Goal: Task Accomplishment & Management: Use online tool/utility

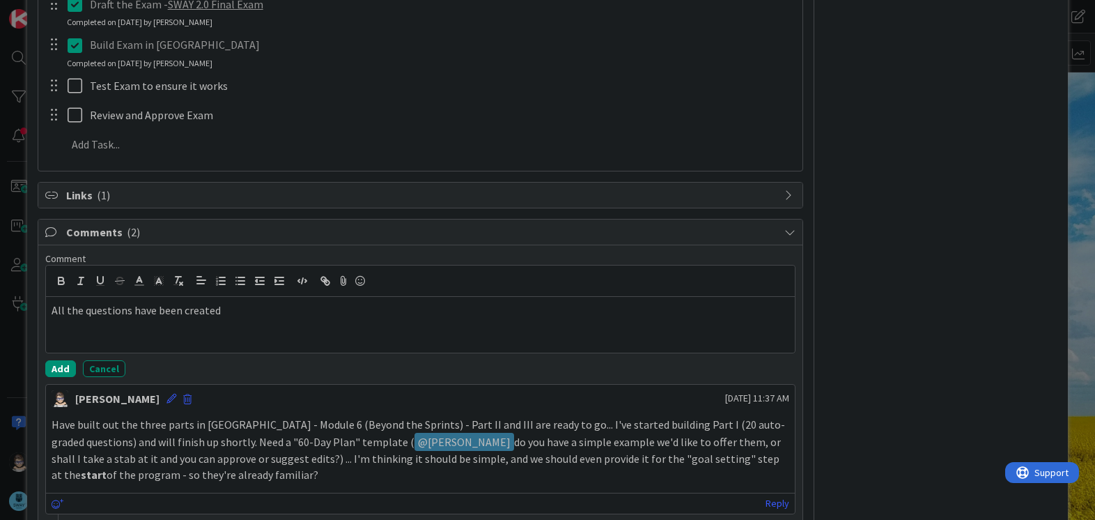
scroll to position [658, 0]
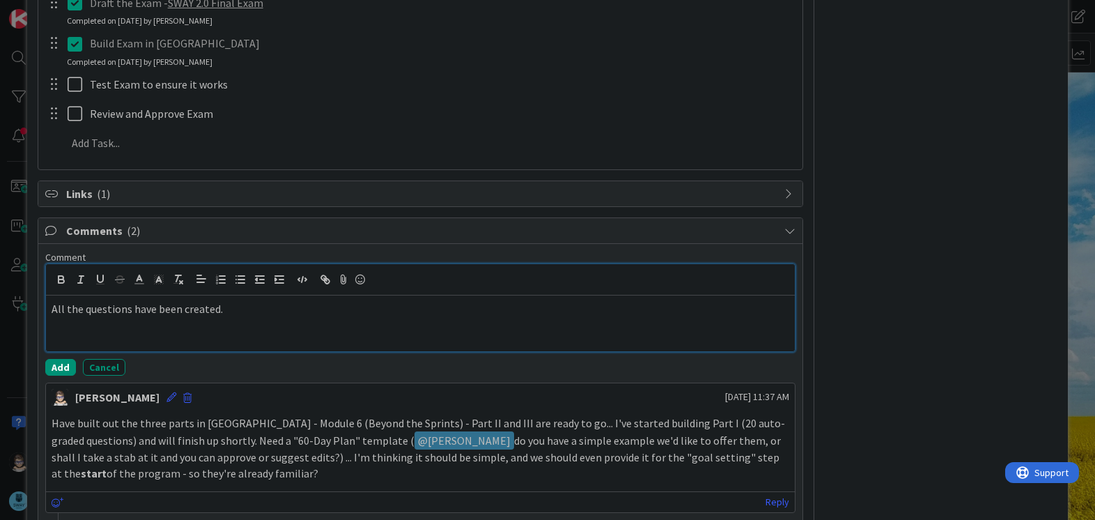
click at [274, 312] on p "All the questions have been created." at bounding box center [420, 309] width 737 height 16
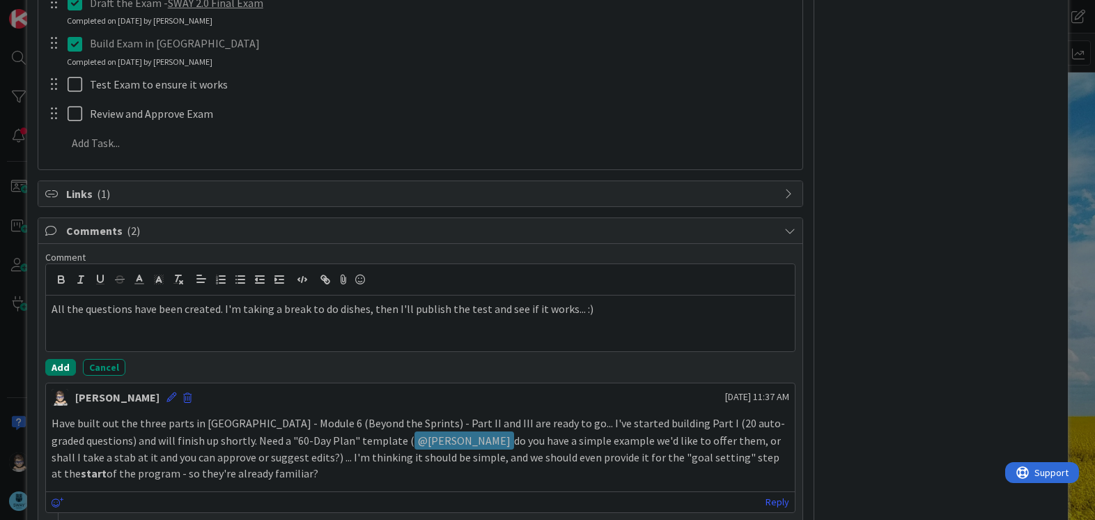
click at [53, 366] on button "Add" at bounding box center [60, 367] width 31 height 17
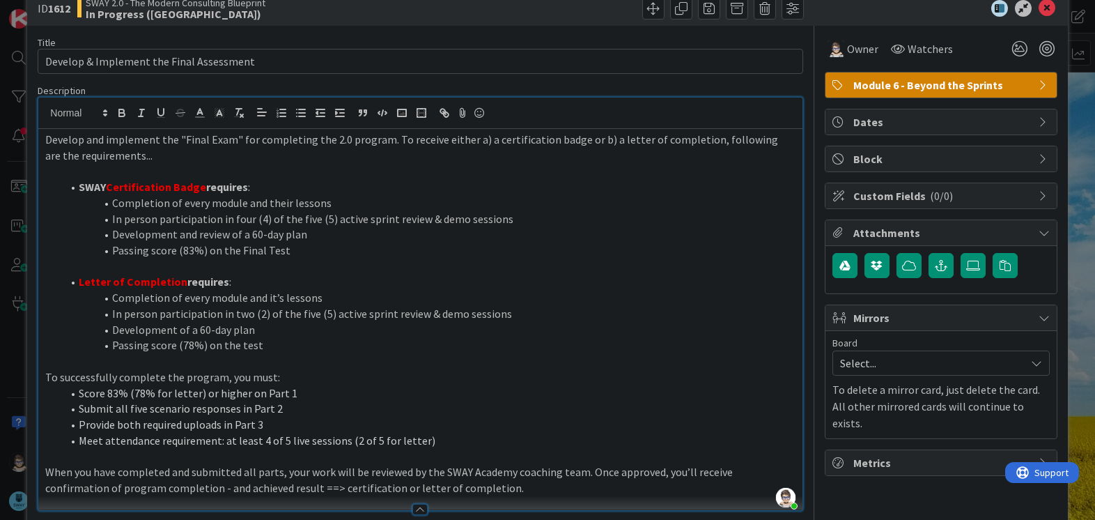
scroll to position [0, 0]
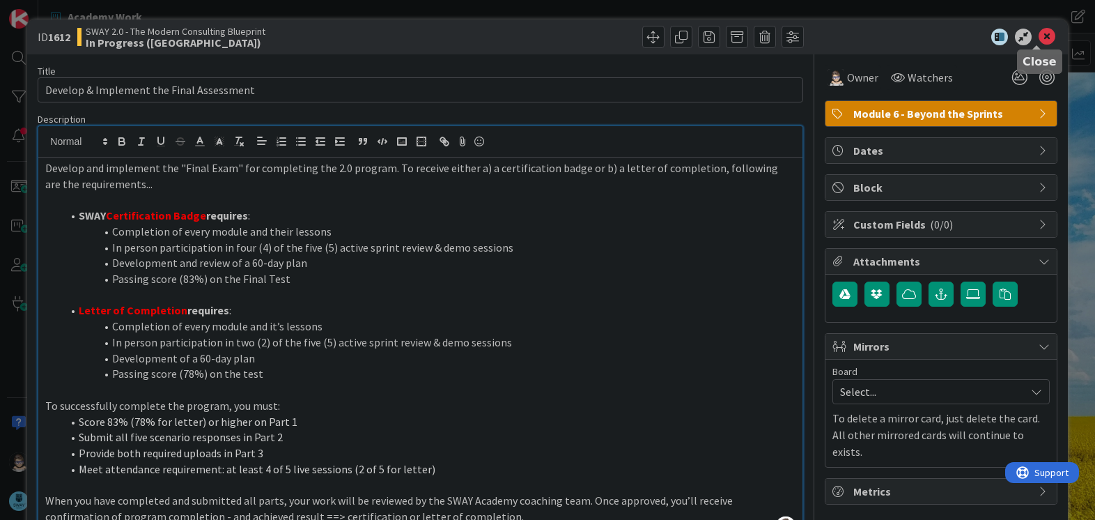
click at [1038, 38] on icon at bounding box center [1046, 37] width 17 height 17
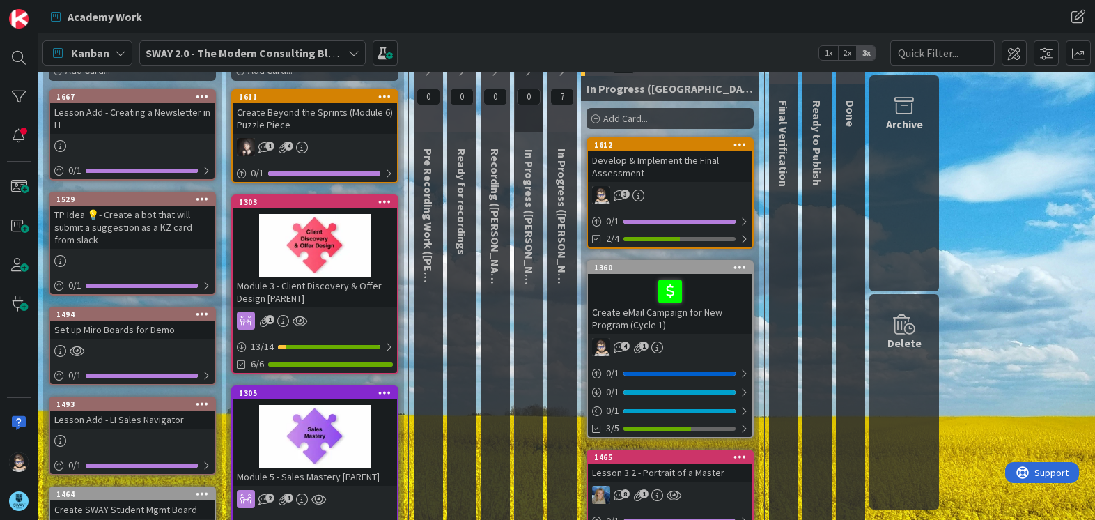
scroll to position [69, 0]
click at [683, 272] on div "1360" at bounding box center [670, 266] width 164 height 13
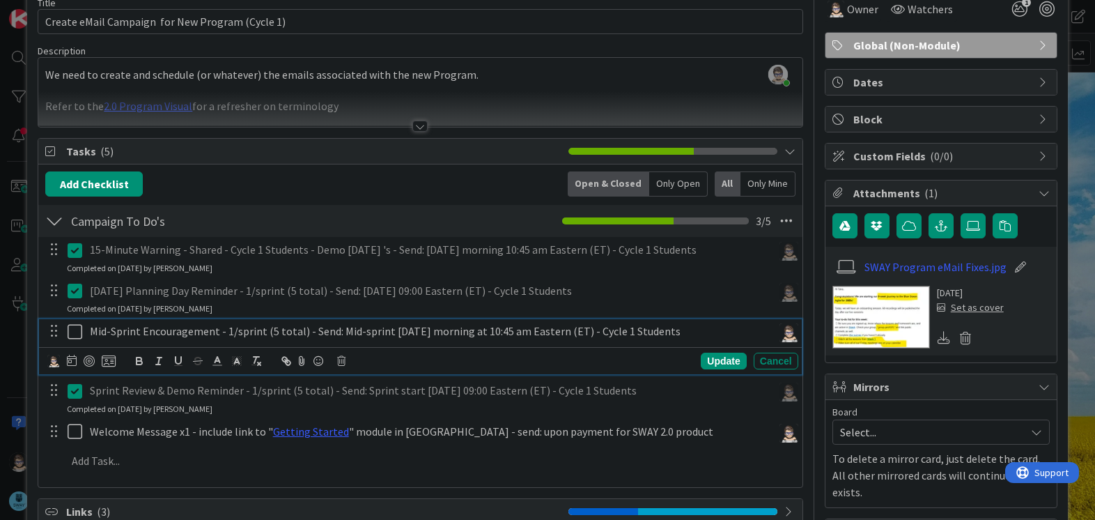
scroll to position [69, 0]
click at [72, 327] on icon at bounding box center [78, 330] width 21 height 17
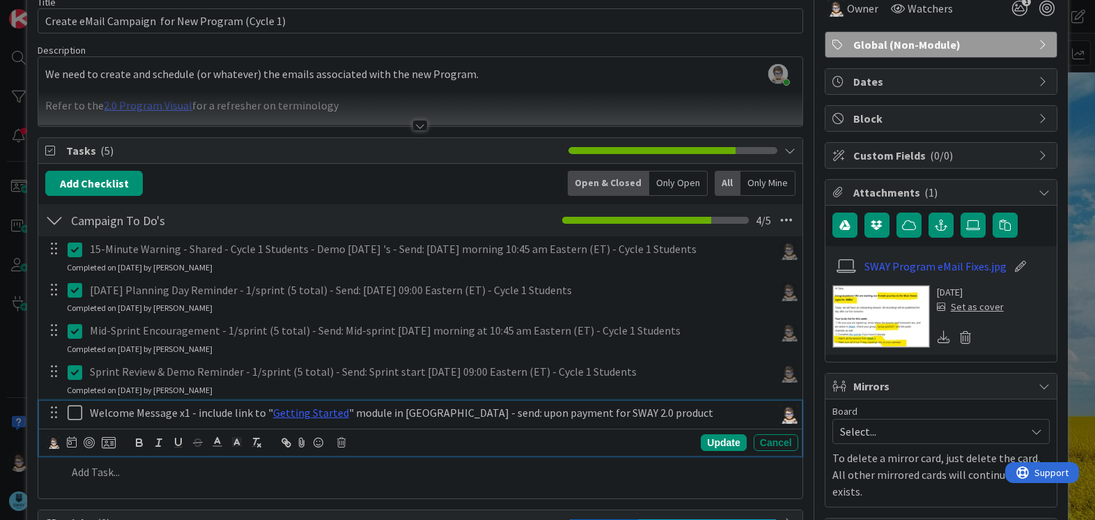
click at [76, 417] on icon at bounding box center [78, 412] width 21 height 17
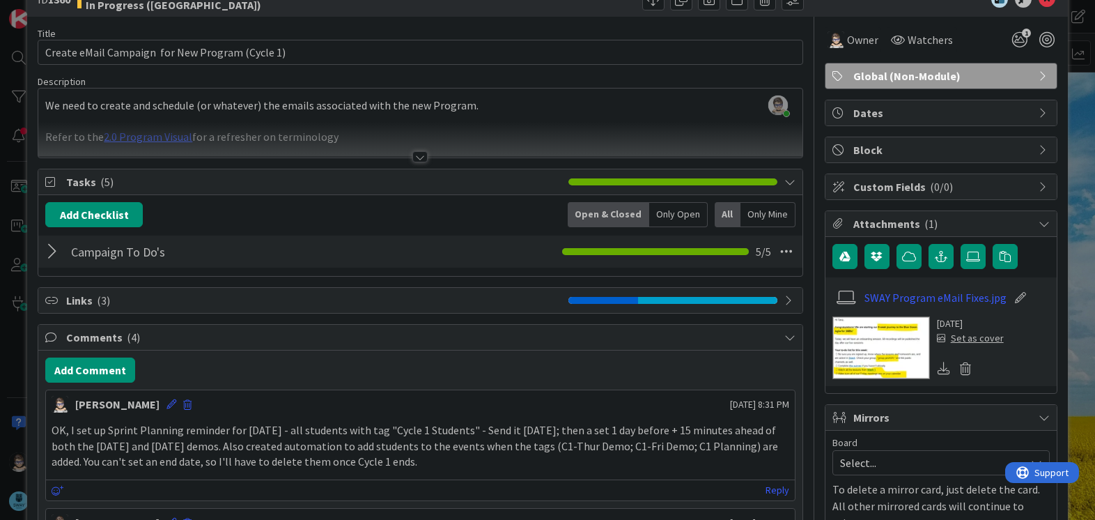
scroll to position [0, 0]
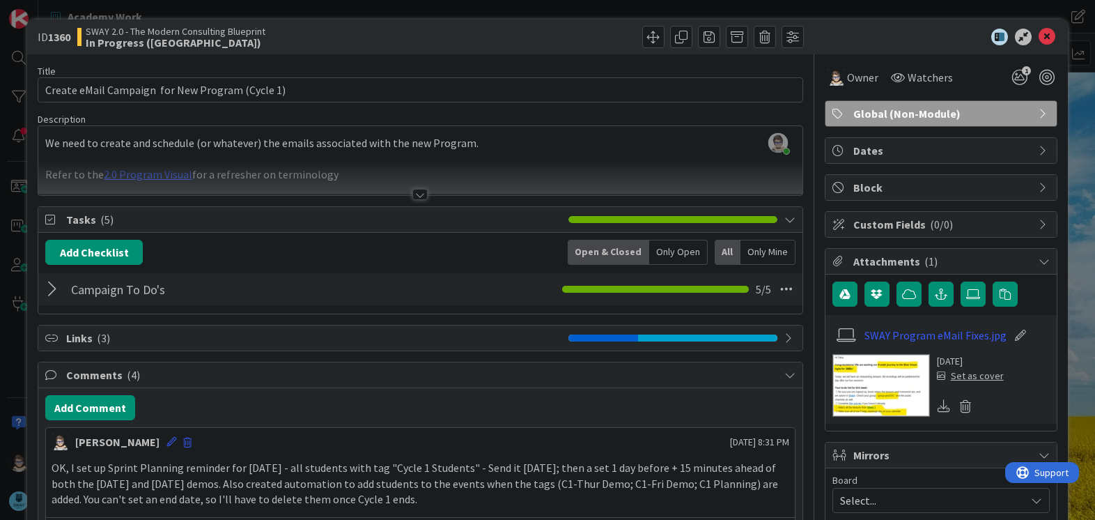
click at [412, 194] on div at bounding box center [419, 194] width 15 height 11
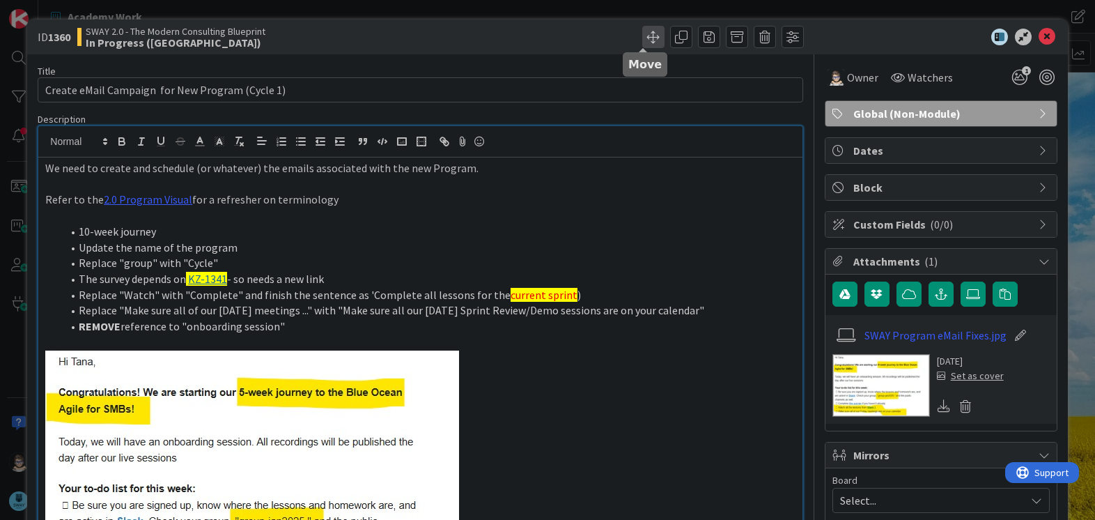
click at [646, 45] on span at bounding box center [653, 37] width 22 height 22
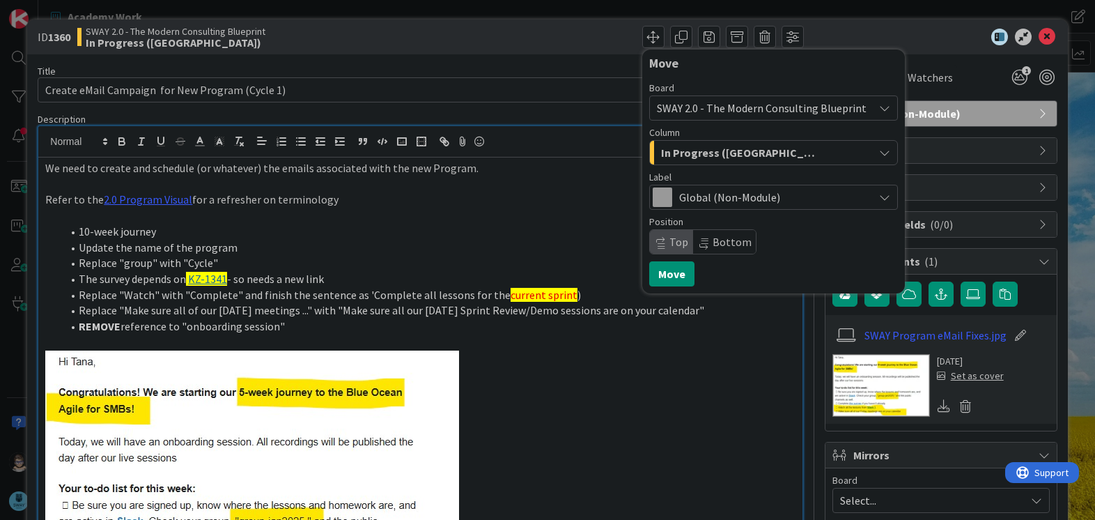
click at [536, 51] on div "ID 1360 SWAY 2.0 - The Modern Consulting Blueprint In Progress (Tana) Move Boar…" at bounding box center [547, 37] width 1040 height 35
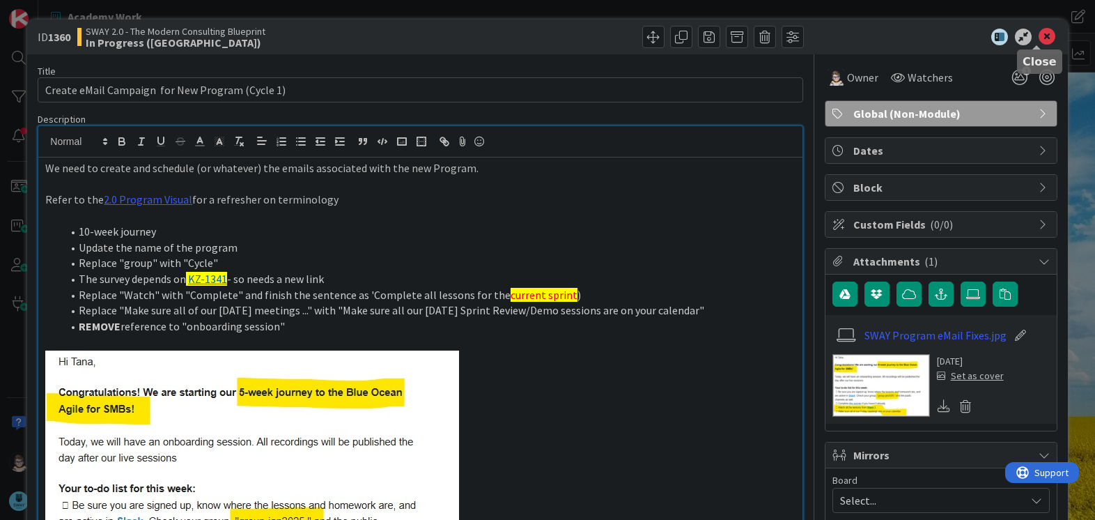
click at [1038, 35] on icon at bounding box center [1046, 37] width 17 height 17
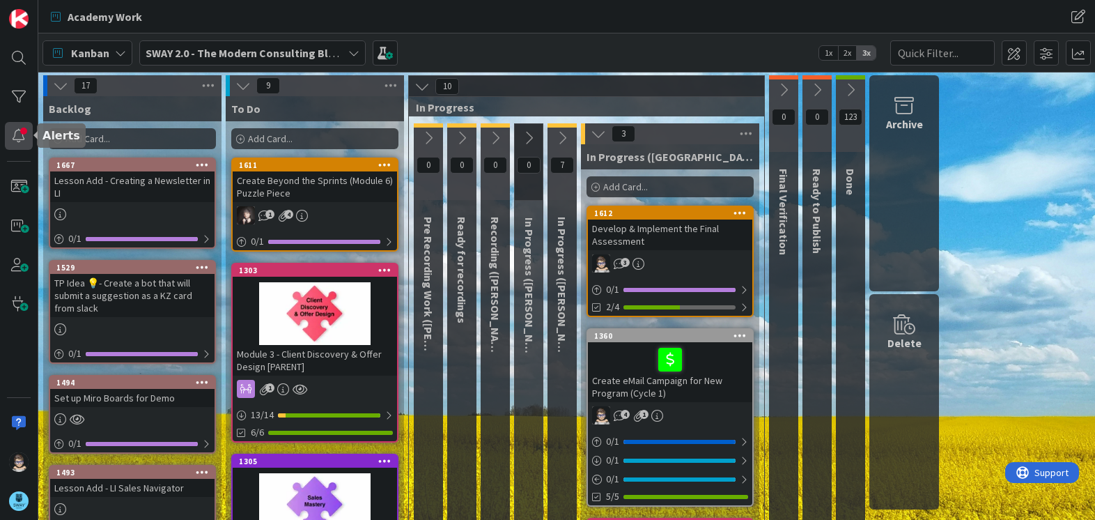
click at [20, 144] on div at bounding box center [19, 136] width 28 height 28
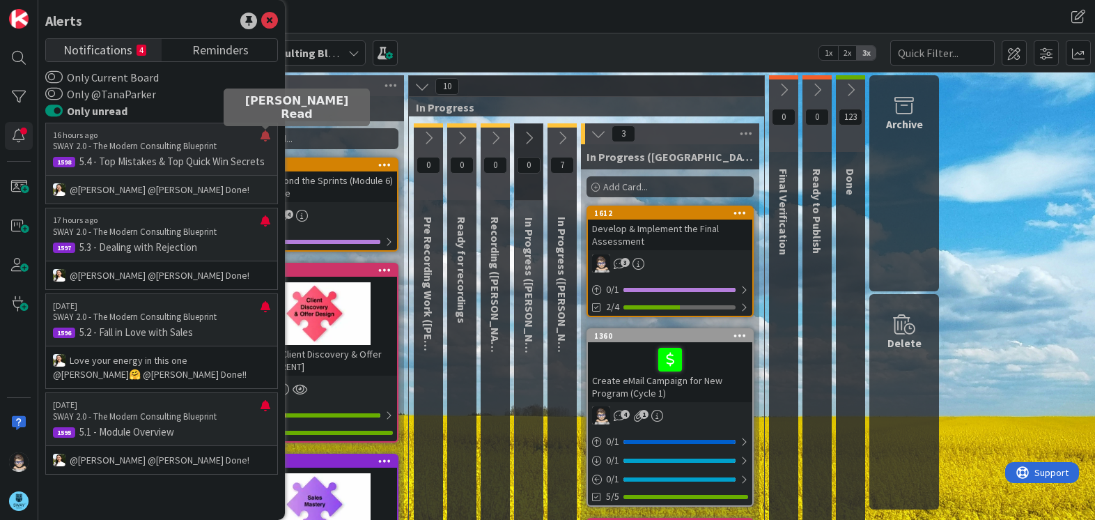
click at [269, 133] on div at bounding box center [265, 141] width 10 height 22
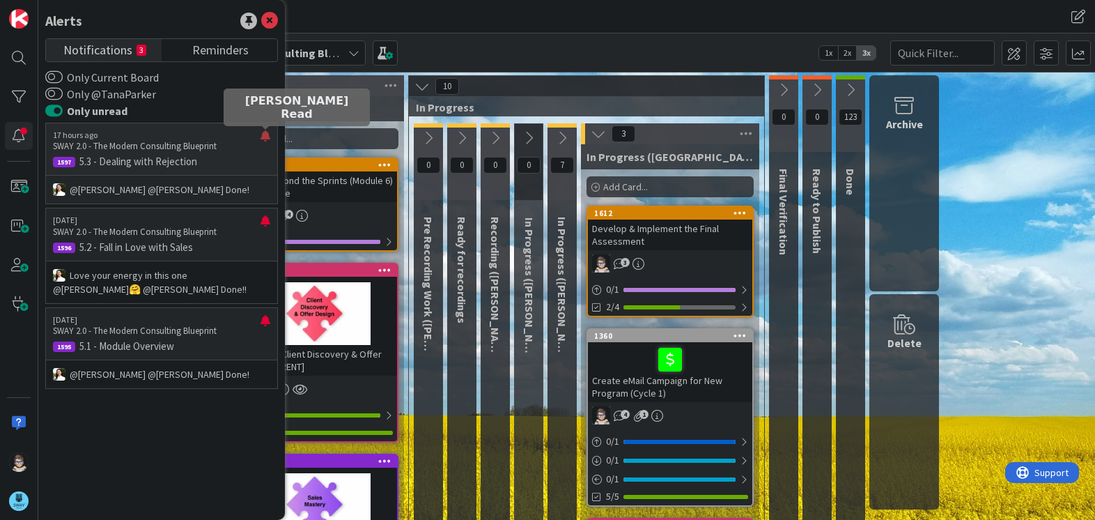
click at [263, 134] on div at bounding box center [265, 141] width 10 height 22
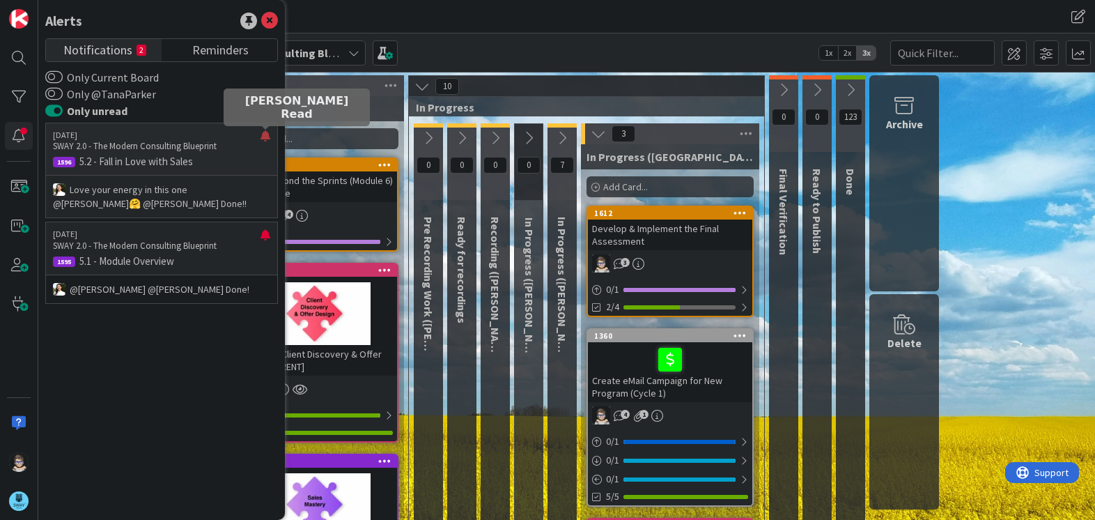
click at [261, 142] on div at bounding box center [265, 141] width 10 height 22
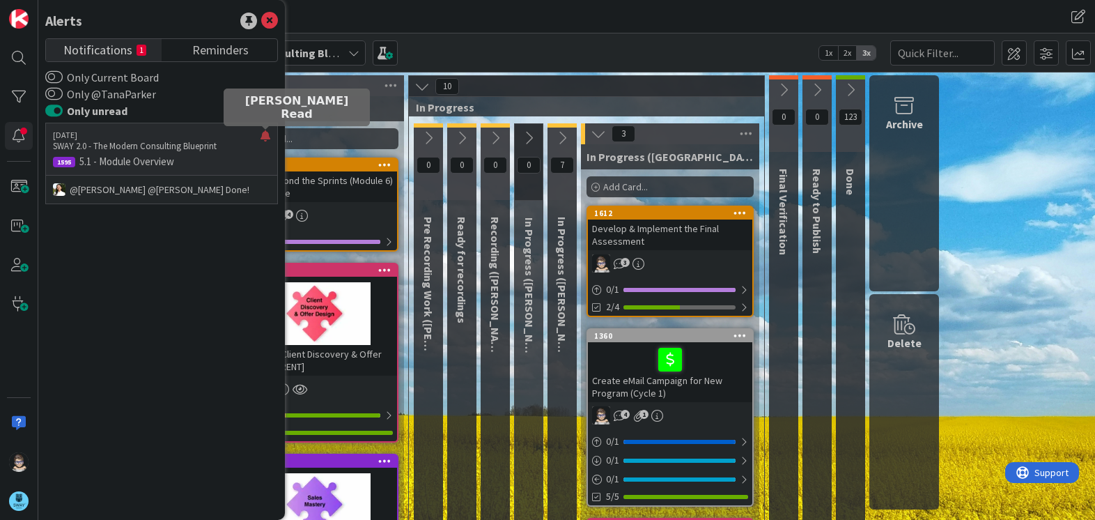
click at [263, 139] on div at bounding box center [265, 141] width 10 height 22
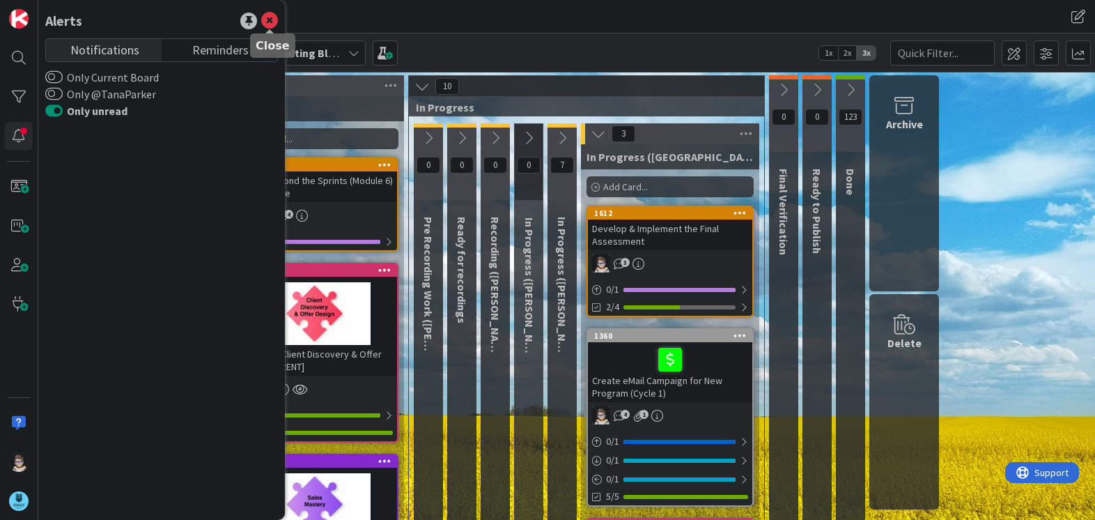
click at [264, 18] on icon at bounding box center [269, 21] width 17 height 17
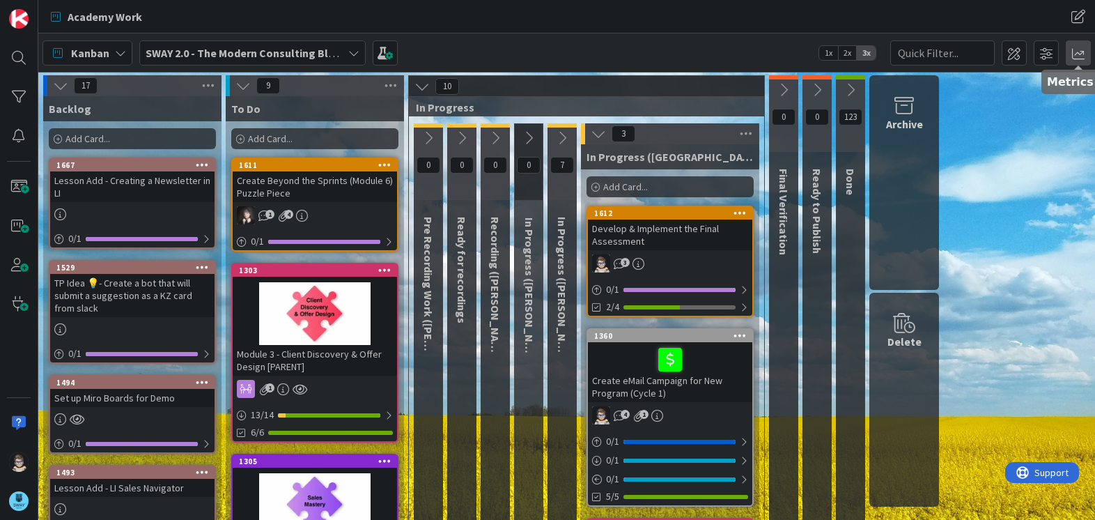
click at [1068, 51] on span at bounding box center [1078, 52] width 25 height 25
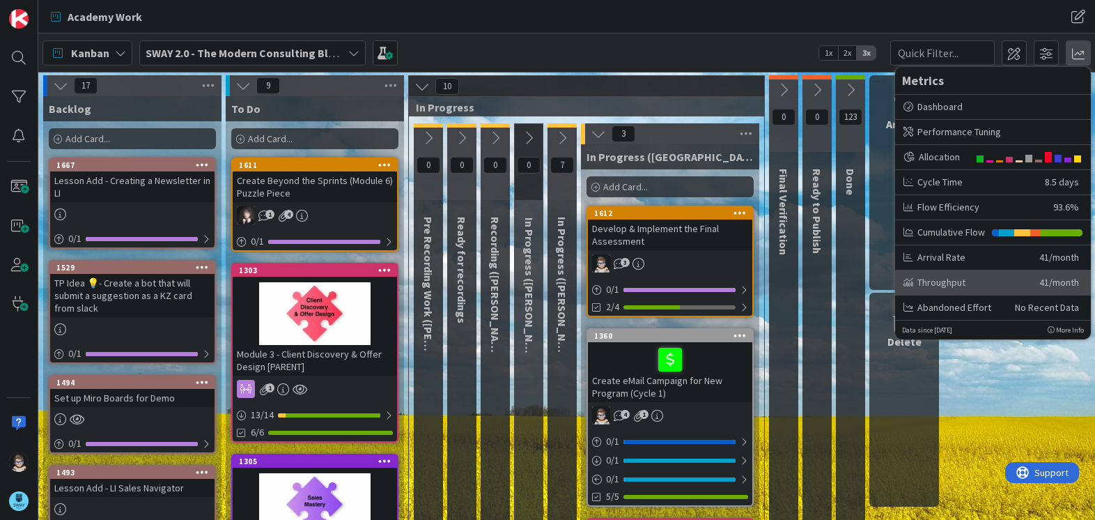
click at [984, 278] on div "Throughput" at bounding box center [965, 282] width 125 height 15
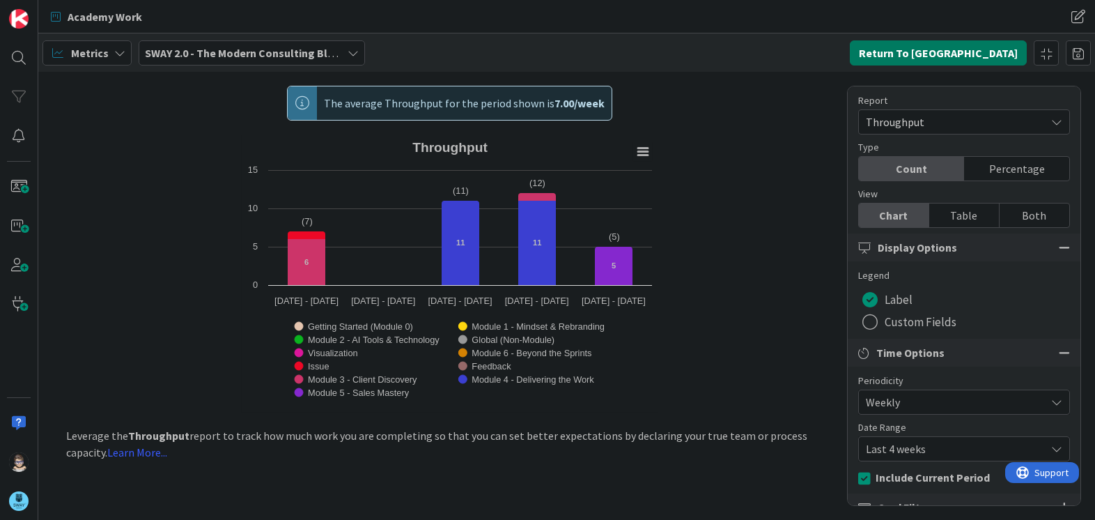
click at [986, 49] on button "Return To [GEOGRAPHIC_DATA]" at bounding box center [938, 52] width 177 height 25
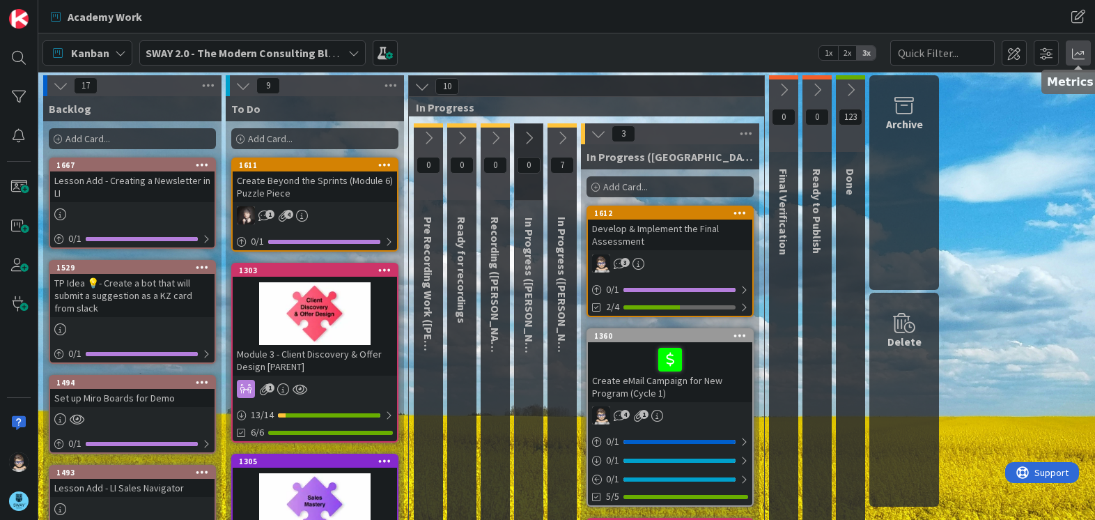
click at [1077, 53] on span at bounding box center [1078, 52] width 25 height 25
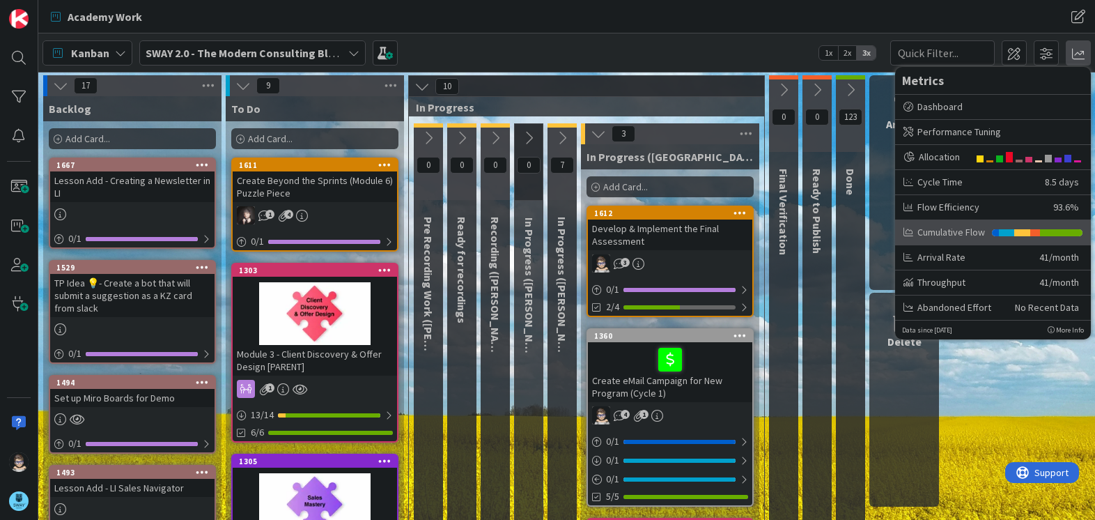
click at [963, 231] on div "Cumulative Flow" at bounding box center [943, 232] width 81 height 15
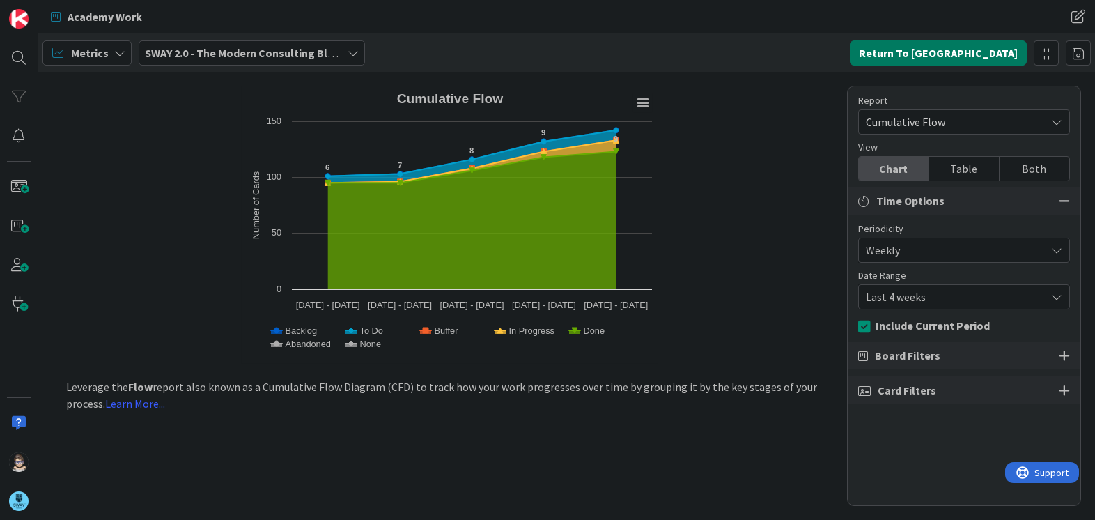
click at [975, 58] on button "Return To [GEOGRAPHIC_DATA]" at bounding box center [938, 52] width 177 height 25
